Goal: Information Seeking & Learning: Learn about a topic

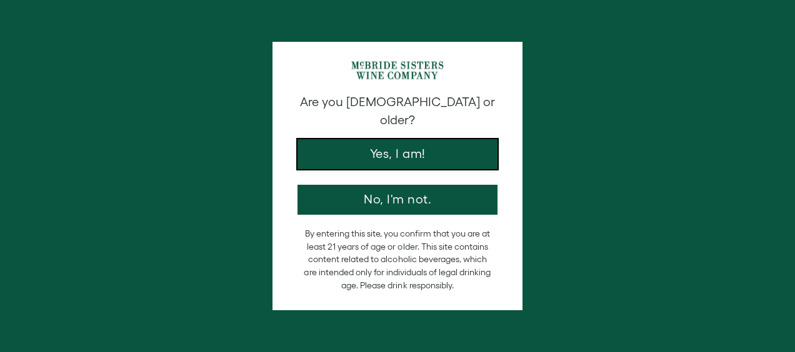
click at [371, 139] on button "Yes, I am!" at bounding box center [397, 154] width 200 height 30
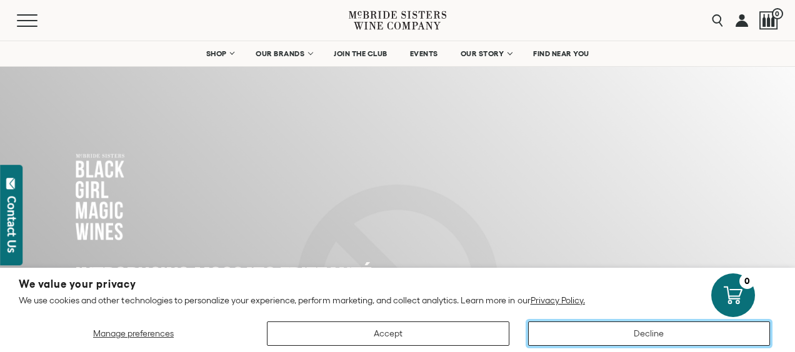
click at [559, 334] on button "Decline" at bounding box center [649, 334] width 242 height 24
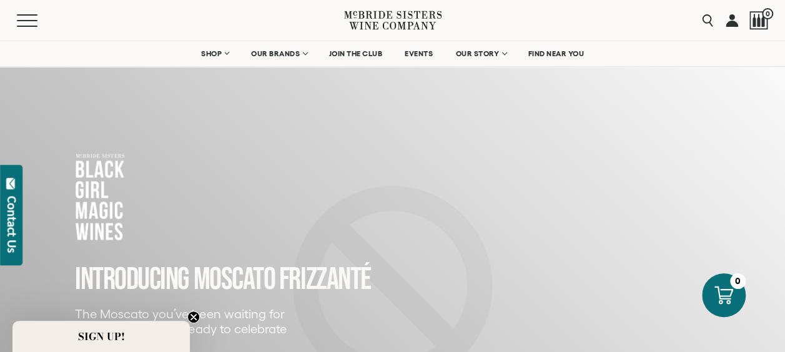
click at [191, 319] on circle "Close teaser" at bounding box center [194, 318] width 12 height 12
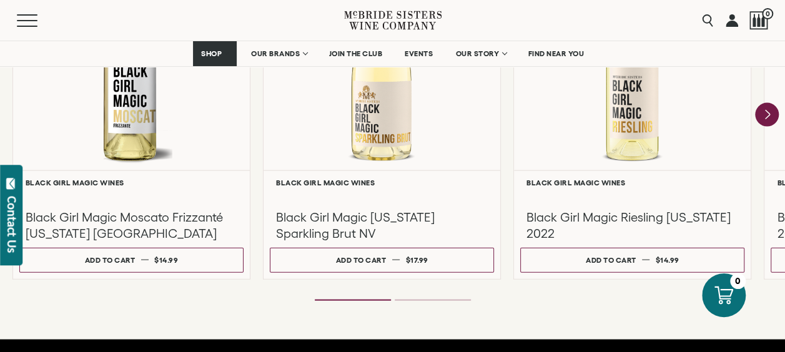
scroll to position [1238, 0]
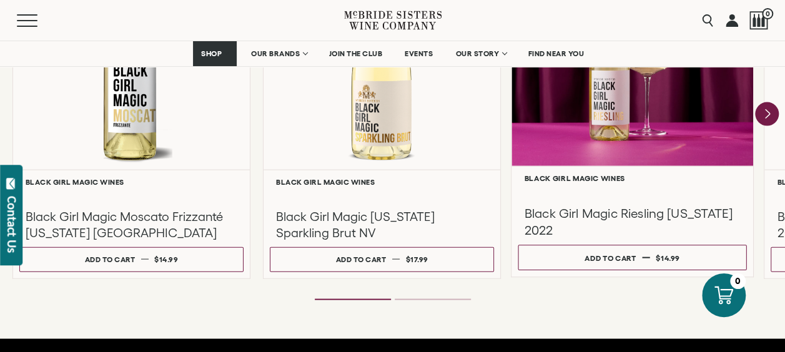
click at [614, 202] on div "Black Girl Magic Riesling [US_STATE] 2022" at bounding box center [633, 210] width 229 height 56
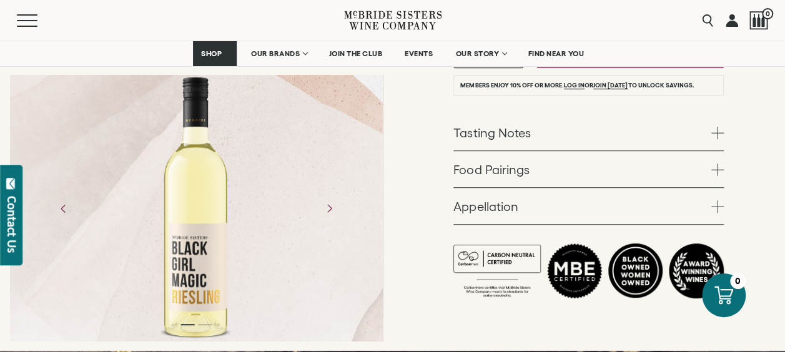
scroll to position [310, 0]
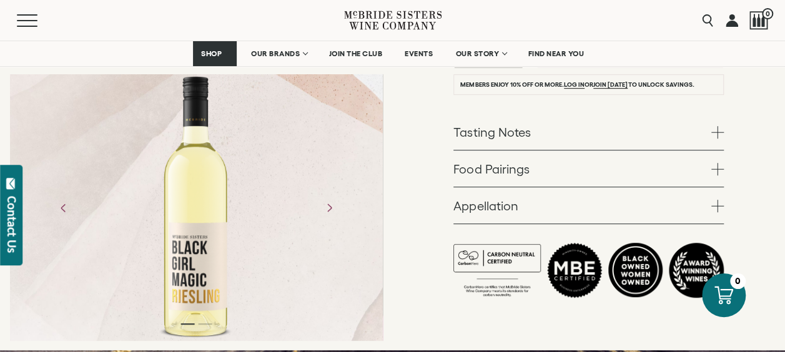
click at [715, 139] on link "Tasting Notes" at bounding box center [589, 132] width 271 height 36
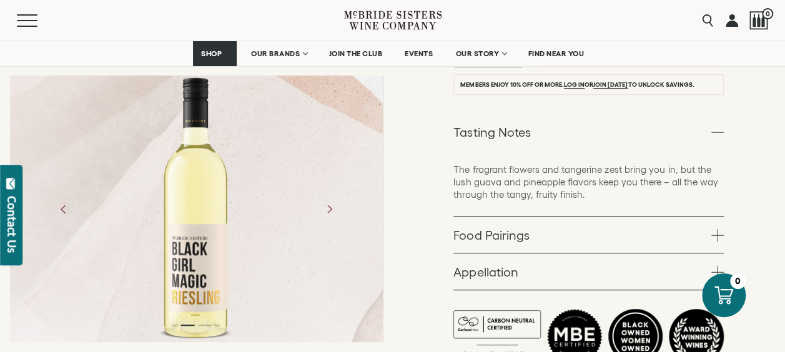
click at [569, 164] on p "The fragrant flowers and tangerine zest bring you in, but the lush guava and pi…" at bounding box center [589, 182] width 271 height 37
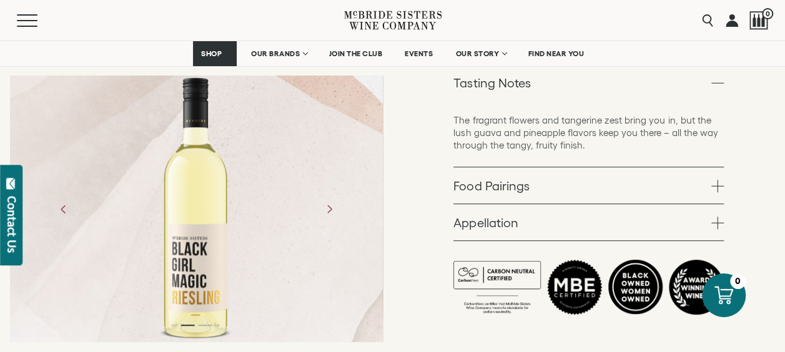
scroll to position [358, 0]
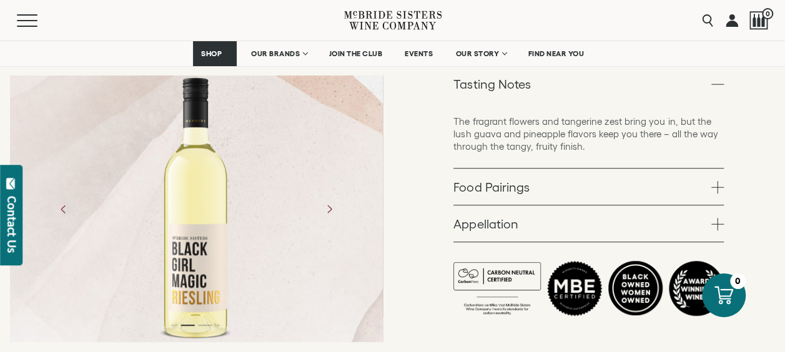
click at [599, 219] on link "Appellation" at bounding box center [589, 224] width 271 height 36
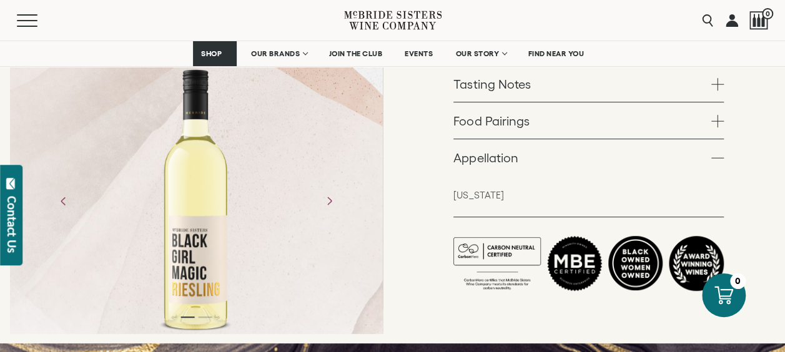
click at [595, 154] on link "Appellation" at bounding box center [589, 157] width 271 height 36
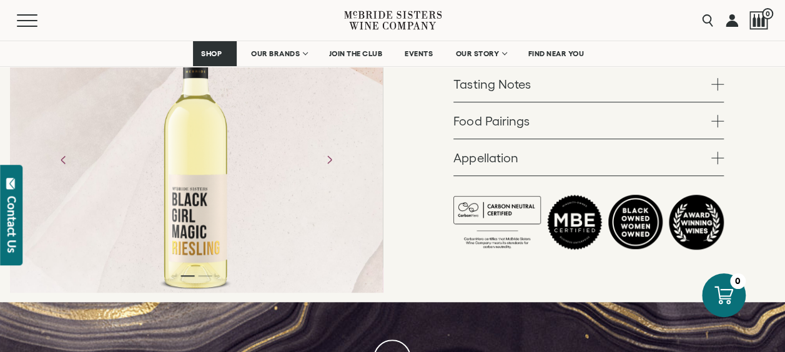
click at [724, 115] on span at bounding box center [718, 121] width 12 height 12
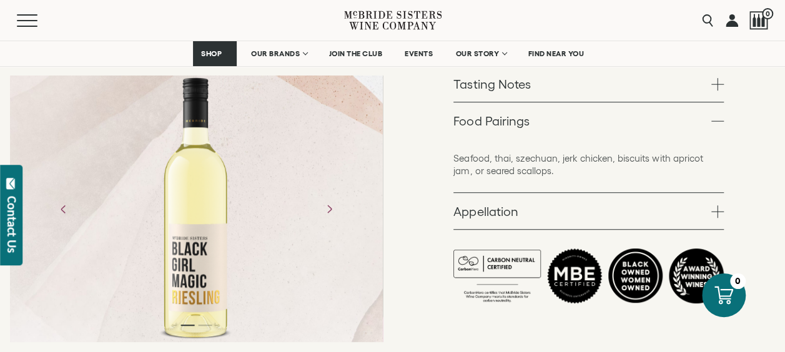
click at [724, 115] on span at bounding box center [718, 121] width 12 height 12
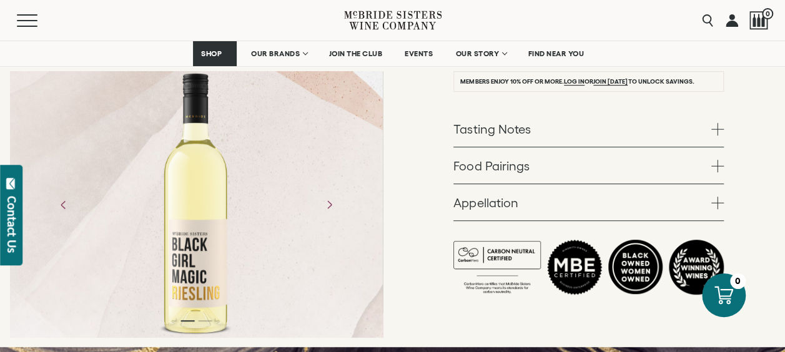
scroll to position [310, 0]
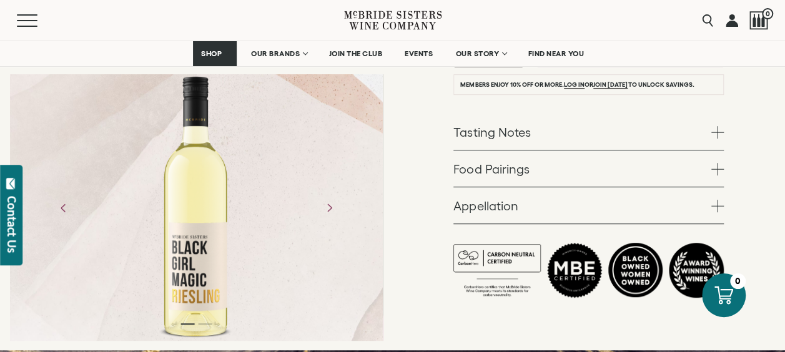
click at [722, 122] on link "Tasting Notes" at bounding box center [589, 132] width 271 height 36
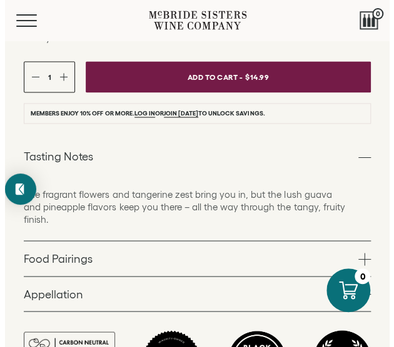
scroll to position [0, 0]
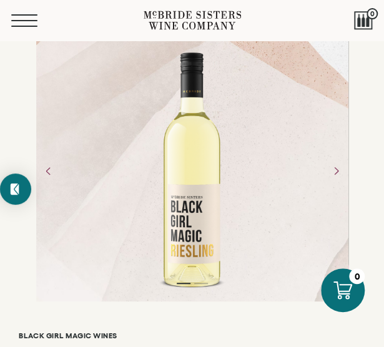
click at [31, 21] on button "Menu" at bounding box center [33, 20] width 45 height 12
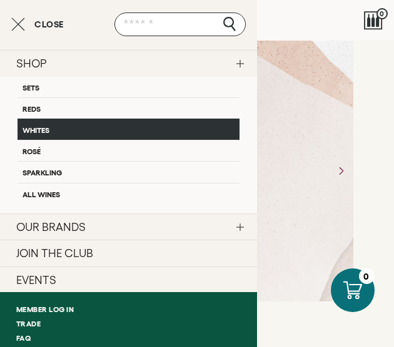
click at [27, 132] on link "Whites" at bounding box center [128, 129] width 222 height 21
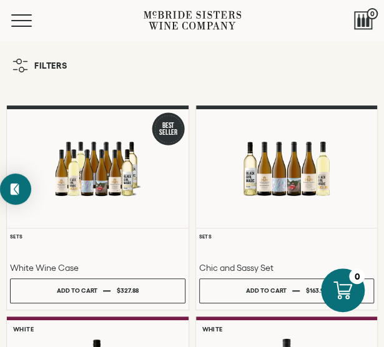
click at [40, 57] on button "Filters" at bounding box center [39, 65] width 67 height 26
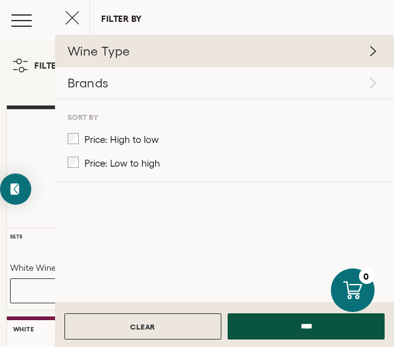
click at [384, 36] on link "Wine Type" at bounding box center [224, 51] width 339 height 31
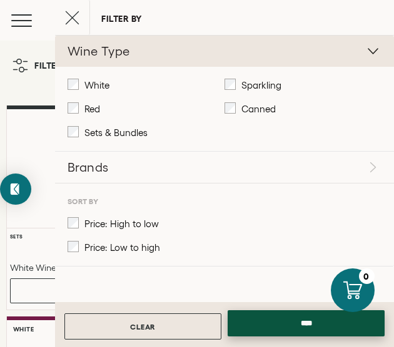
click at [254, 324] on input "****" at bounding box center [305, 324] width 157 height 26
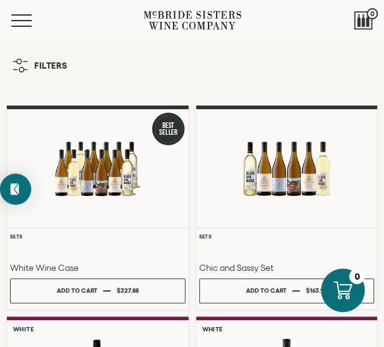
click at [26, 32] on div "Menu" at bounding box center [77, 20] width 132 height 41
click at [12, 6] on div "Menu" at bounding box center [77, 20] width 132 height 41
click at [19, 20] on span "Mobile Menu Trigger" at bounding box center [24, 20] width 26 height 1
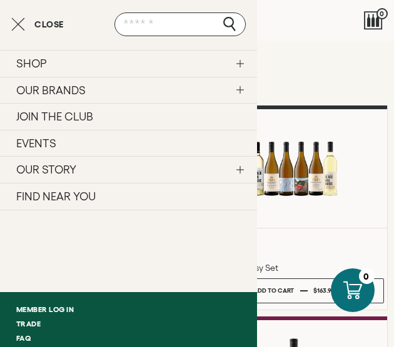
click at [239, 52] on link "SHOP" at bounding box center [128, 63] width 257 height 27
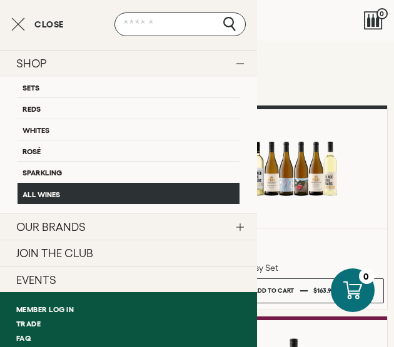
click at [50, 193] on link "All Wines" at bounding box center [128, 193] width 222 height 21
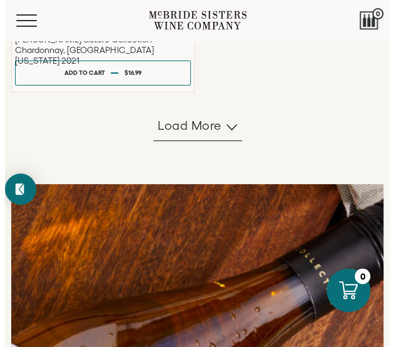
scroll to position [1105, 0]
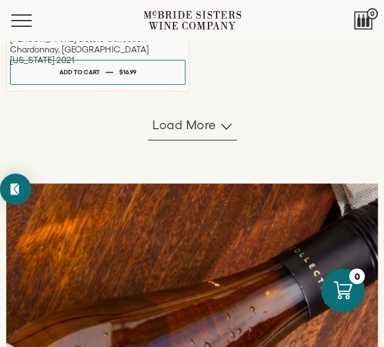
click at [25, 28] on div "Menu" at bounding box center [77, 20] width 132 height 41
click at [21, 23] on button "Menu" at bounding box center [33, 20] width 45 height 12
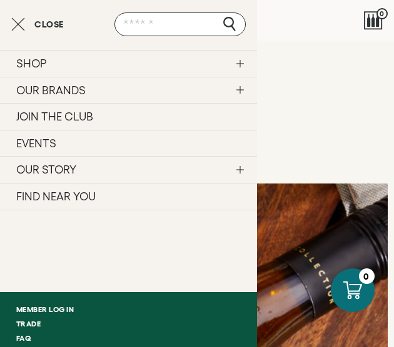
click at [242, 62] on link "SHOP" at bounding box center [128, 63] width 257 height 27
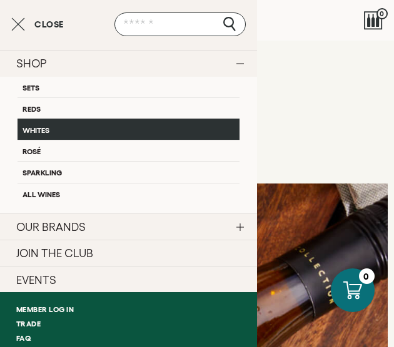
click at [57, 129] on link "Whites" at bounding box center [128, 129] width 222 height 21
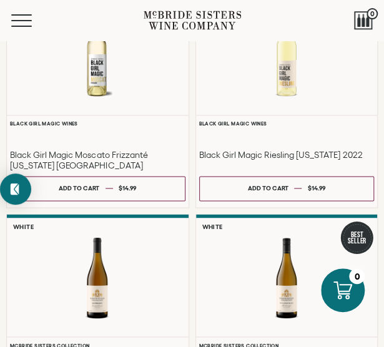
scroll to position [325, 0]
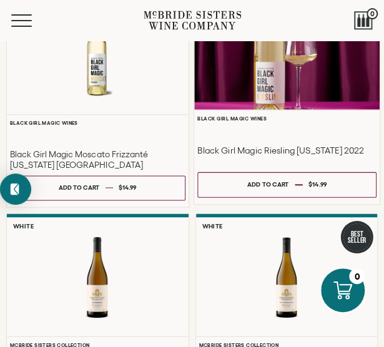
click at [264, 82] on div at bounding box center [286, 48] width 185 height 121
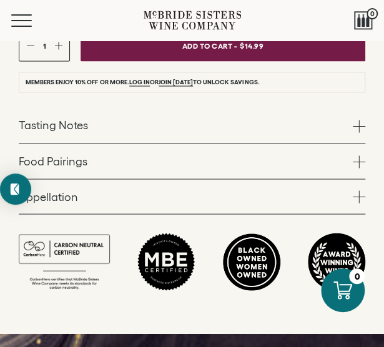
scroll to position [446, 0]
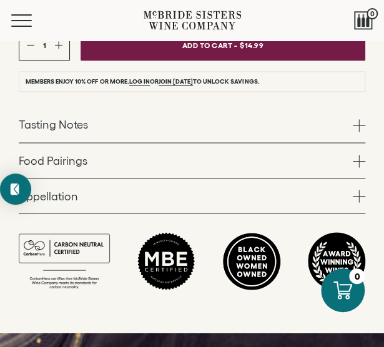
click at [357, 119] on span at bounding box center [359, 125] width 12 height 12
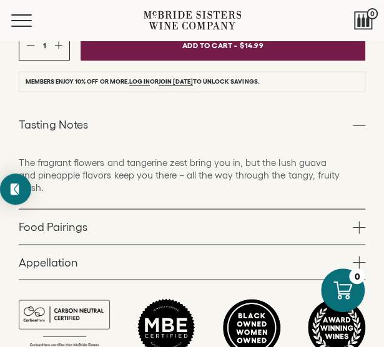
click at [349, 233] on link "Food Pairings" at bounding box center [192, 226] width 347 height 35
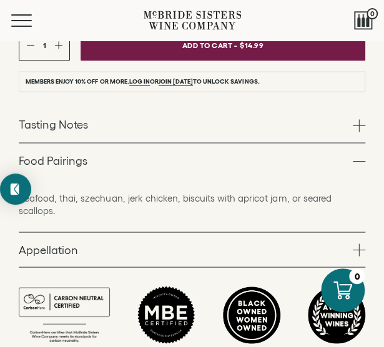
click at [352, 154] on link "Food Pairings" at bounding box center [192, 160] width 347 height 35
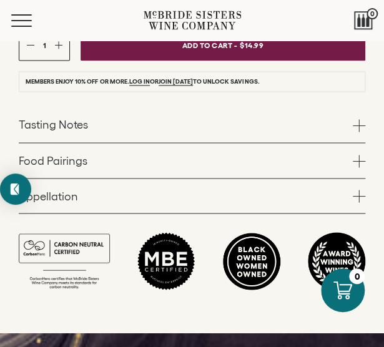
click at [353, 191] on span at bounding box center [359, 196] width 12 height 12
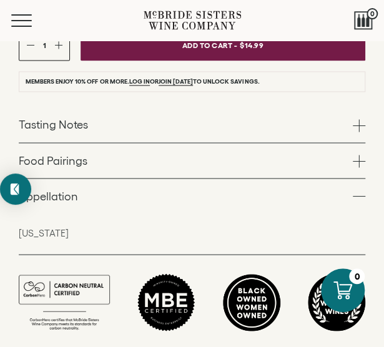
click at [359, 122] on span at bounding box center [359, 125] width 12 height 12
